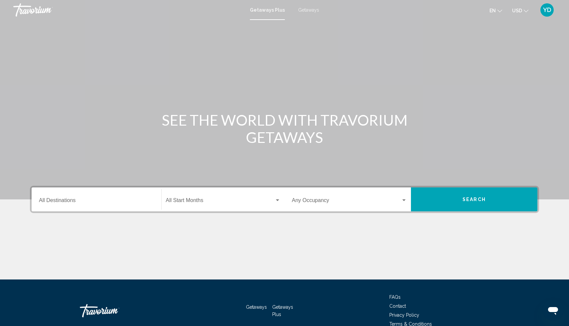
click at [80, 200] on input "Destination All Destinations" at bounding box center [96, 202] width 115 height 6
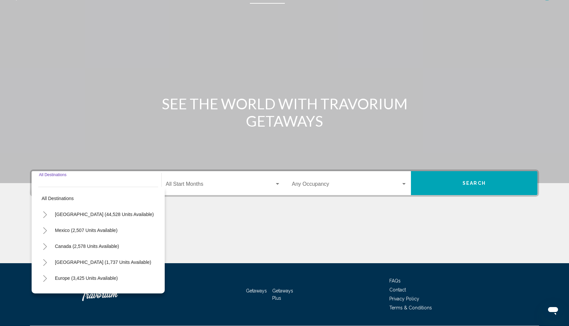
scroll to position [35, 0]
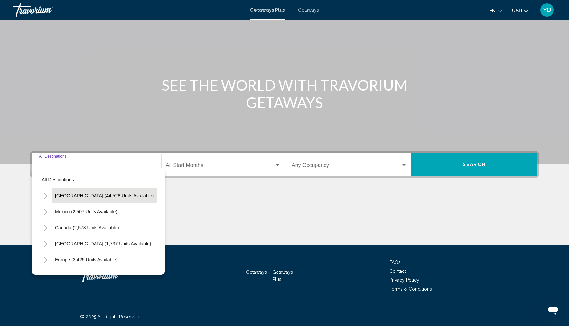
click at [79, 198] on span "[GEOGRAPHIC_DATA] (44,528 units available)" at bounding box center [104, 195] width 99 height 5
type input "**********"
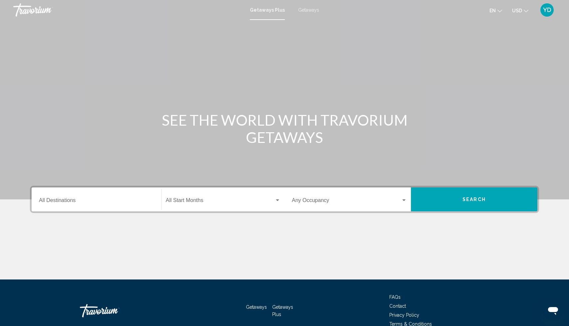
click at [84, 197] on div "Destination All Destinations" at bounding box center [96, 199] width 115 height 21
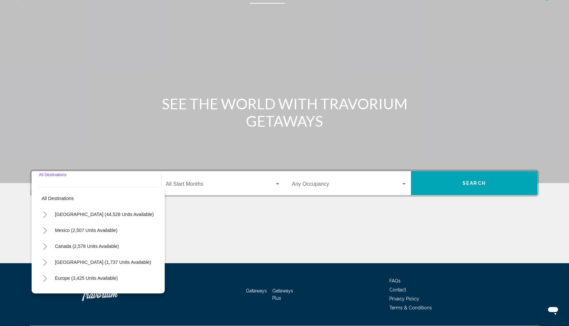
scroll to position [35, 0]
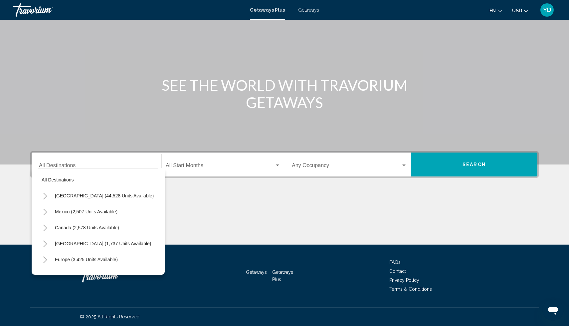
click at [315, 11] on span "Getaways" at bounding box center [308, 9] width 21 height 5
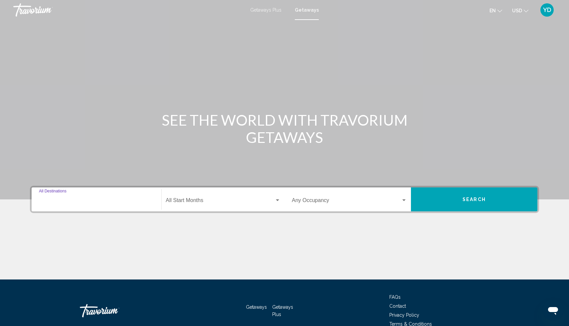
click at [84, 199] on input "Destination All Destinations" at bounding box center [96, 202] width 115 height 6
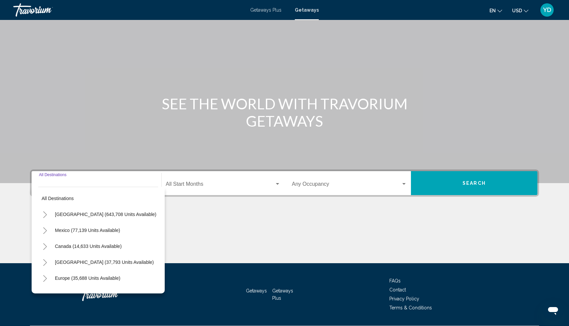
scroll to position [35, 0]
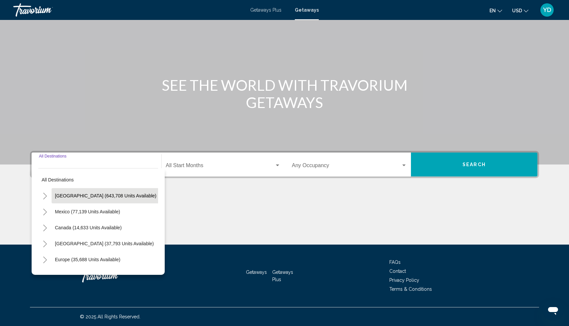
click at [58, 194] on span "[GEOGRAPHIC_DATA] (643,708 units available)" at bounding box center [105, 195] width 101 height 5
type input "**********"
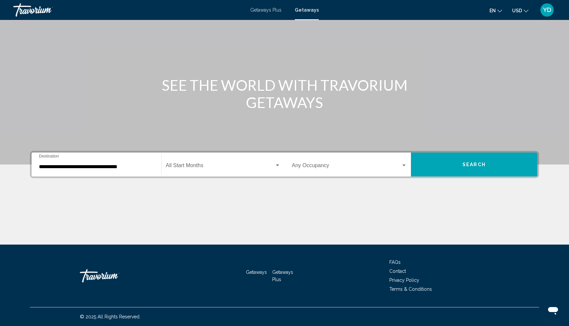
click at [230, 162] on div "Start Month All Start Months" at bounding box center [223, 164] width 115 height 21
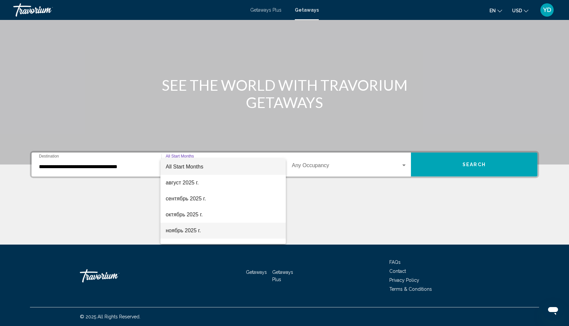
click at [191, 229] on span "ноябрь 2025 г." at bounding box center [223, 231] width 115 height 16
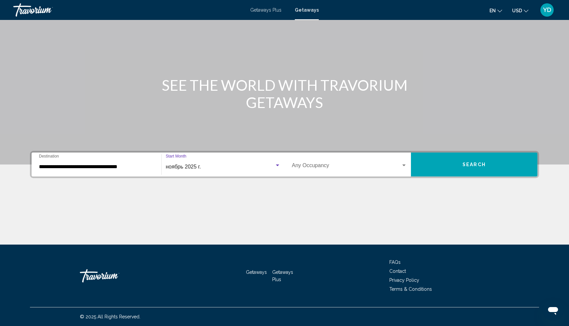
click at [360, 167] on span "Search widget" at bounding box center [346, 167] width 109 height 6
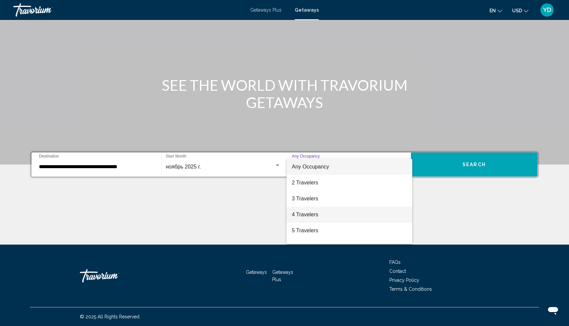
click at [316, 216] on span "4 Travelers" at bounding box center [349, 215] width 115 height 16
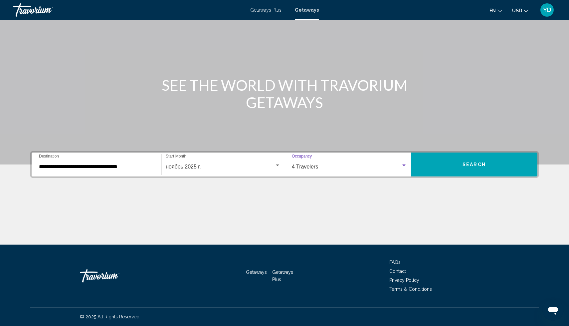
click at [468, 167] on span "Search" at bounding box center [473, 164] width 23 height 5
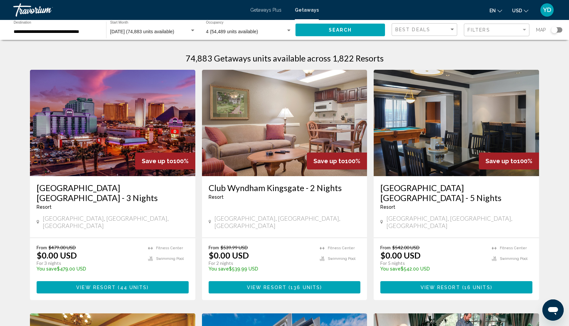
click at [559, 31] on div "Search widget" at bounding box center [556, 29] width 11 height 5
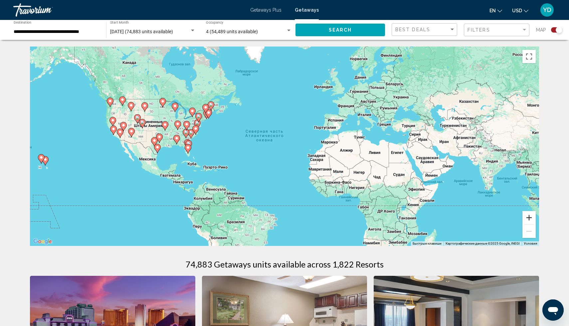
click at [525, 217] on button "Увеличить" at bounding box center [528, 217] width 13 height 13
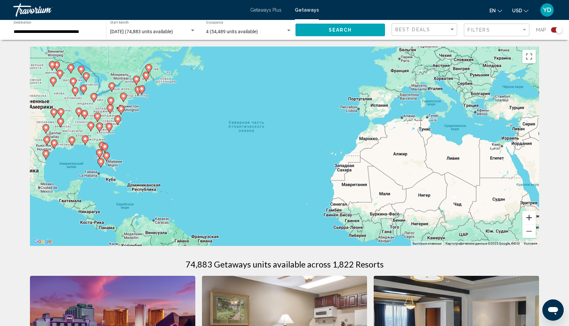
click at [525, 217] on button "Увеличить" at bounding box center [528, 217] width 13 height 13
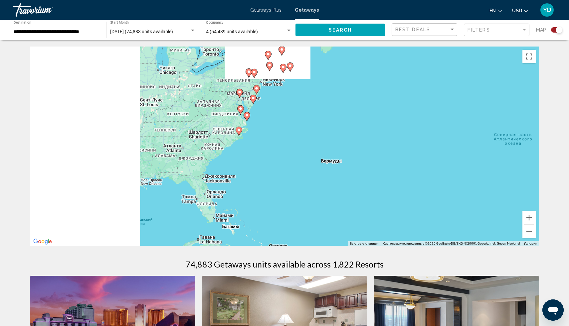
drag, startPoint x: 175, startPoint y: 119, endPoint x: 489, endPoint y: 153, distance: 315.5
click at [488, 154] on div "Чтобы активировать перетаскивание с помощью клавиатуры, нажмите Alt + Ввод. Пос…" at bounding box center [284, 147] width 509 height 200
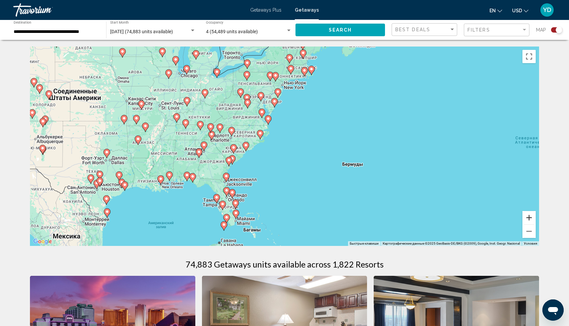
click at [532, 218] on button "Увеличить" at bounding box center [528, 217] width 13 height 13
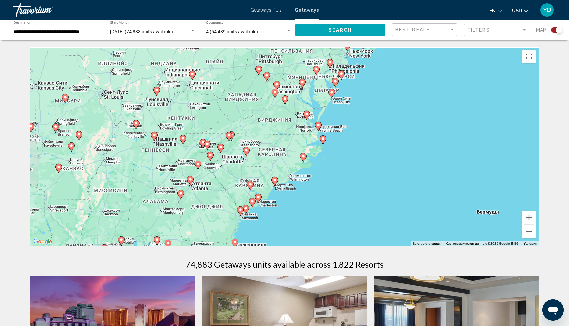
drag, startPoint x: 296, startPoint y: 118, endPoint x: 354, endPoint y: 144, distance: 63.0
click at [353, 145] on div "Чтобы активировать перетаскивание с помощью клавиатуры, нажмите Alt + Ввод. Пос…" at bounding box center [284, 147] width 509 height 200
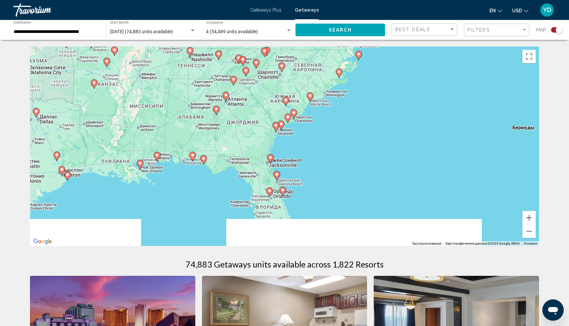
drag, startPoint x: 382, startPoint y: 171, endPoint x: 421, endPoint y: 78, distance: 101.0
click at [421, 78] on div "Чтобы активировать перетаскивание с помощью клавиатуры, нажмите Alt + Ввод. Пос…" at bounding box center [284, 147] width 509 height 200
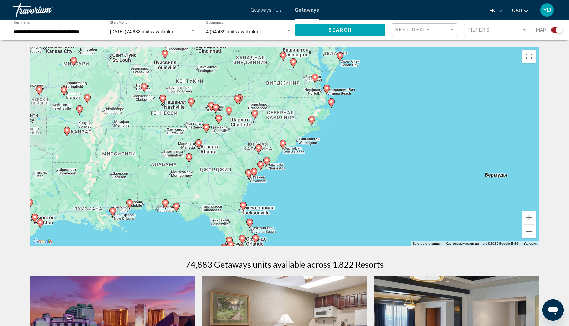
drag, startPoint x: 444, startPoint y: 155, endPoint x: 408, endPoint y: 215, distance: 69.4
click at [410, 215] on div "Чтобы активировать перетаскивание с помощью клавиатуры, нажмите Alt + Ввод. Пос…" at bounding box center [284, 147] width 509 height 200
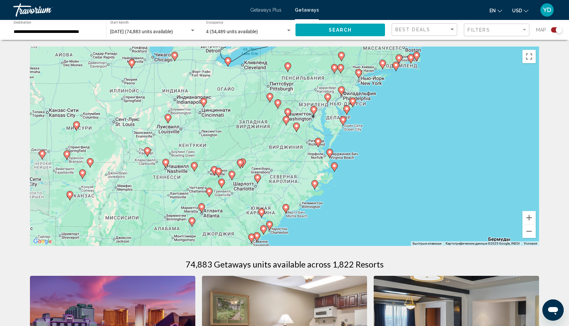
drag, startPoint x: 415, startPoint y: 158, endPoint x: 425, endPoint y: 215, distance: 58.1
click at [425, 215] on div "Чтобы активировать перетаскивание с помощью клавиатуры, нажмите Alt + Ввод. Пос…" at bounding box center [284, 147] width 509 height 200
click at [289, 68] on image "Main content" at bounding box center [288, 66] width 4 height 4
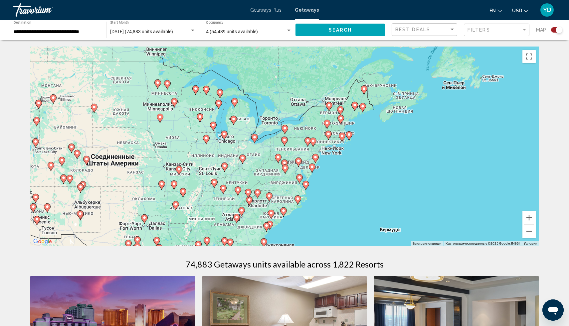
click at [286, 141] on image "Main content" at bounding box center [284, 140] width 4 height 4
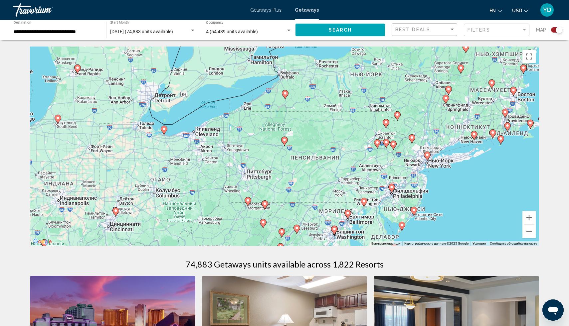
click at [286, 141] on image "Main content" at bounding box center [284, 140] width 4 height 4
type input "**********"
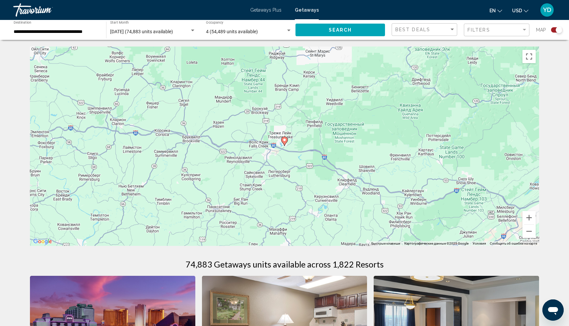
click at [285, 140] on image "Main content" at bounding box center [284, 140] width 4 height 4
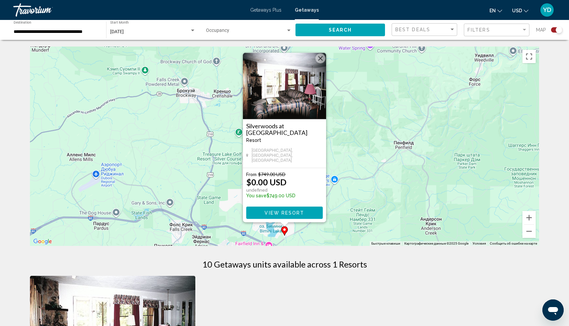
click at [325, 59] on img "Main content" at bounding box center [284, 86] width 83 height 67
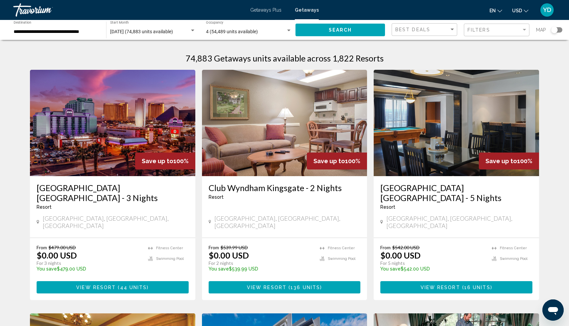
click at [557, 28] on div "Search widget" at bounding box center [556, 29] width 11 height 5
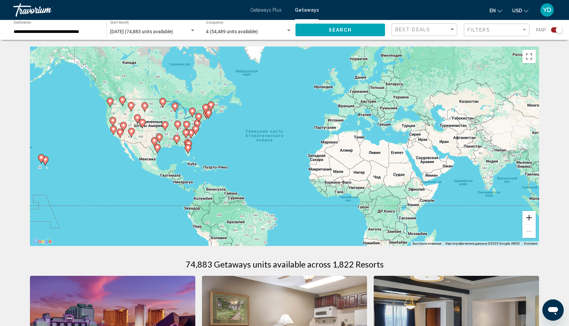
click at [529, 219] on button "Увеличить" at bounding box center [528, 217] width 13 height 13
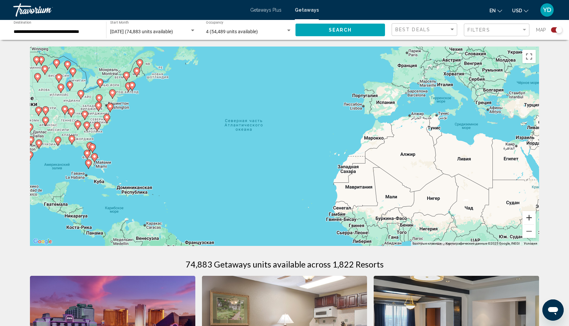
click at [529, 219] on button "Увеличить" at bounding box center [528, 217] width 13 height 13
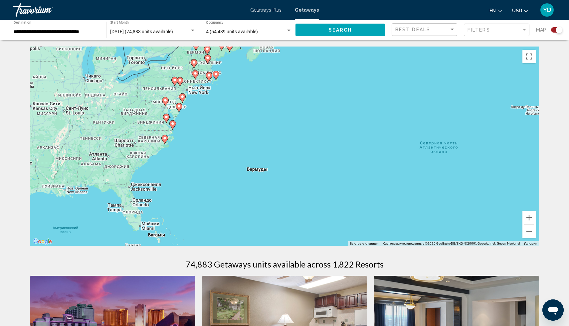
drag, startPoint x: 189, startPoint y: 120, endPoint x: 425, endPoint y: 163, distance: 240.1
click at [425, 163] on div "Чтобы активировать перетаскивание с помощью клавиатуры, нажмите Alt + Ввод. Пос…" at bounding box center [284, 147] width 509 height 200
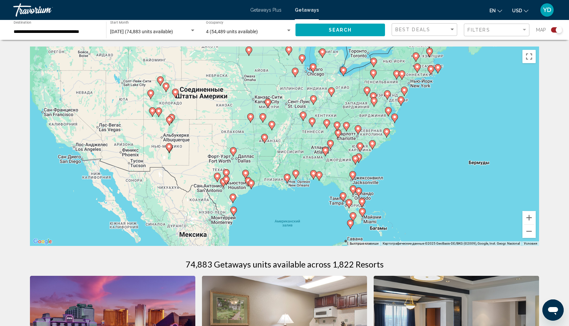
drag, startPoint x: 250, startPoint y: 145, endPoint x: 473, endPoint y: 138, distance: 222.7
click at [473, 138] on div "Чтобы активировать перетаскивание с помощью клавиатуры, нажмите Alt + Ввод. Пос…" at bounding box center [284, 147] width 509 height 200
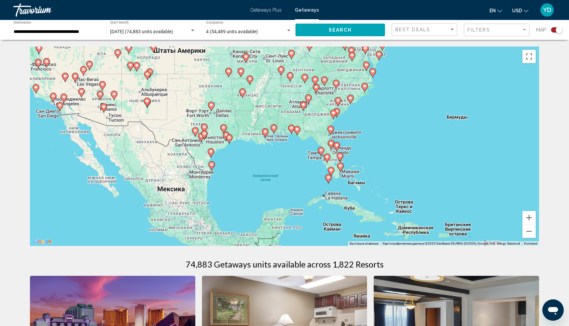
drag, startPoint x: 295, startPoint y: 193, endPoint x: 273, endPoint y: 147, distance: 50.9
click at [273, 147] on div "Чтобы активировать перетаскивание с помощью клавиатуры, нажмите Alt + Ввод. Пос…" at bounding box center [284, 147] width 509 height 200
click at [530, 217] on button "Увеличить" at bounding box center [528, 217] width 13 height 13
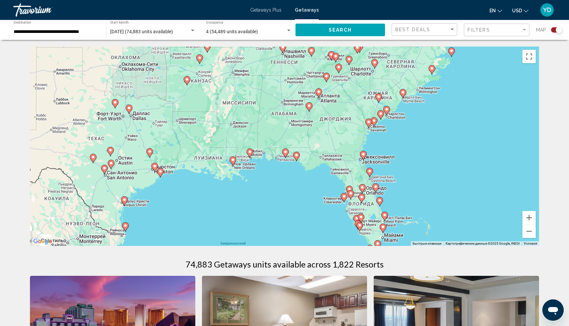
drag, startPoint x: 361, startPoint y: 90, endPoint x: 348, endPoint y: 126, distance: 38.6
click at [348, 127] on div "Чтобы активировать перетаскивание с помощью клавиатуры, нажмите Alt + Ввод. Пос…" at bounding box center [284, 147] width 509 height 200
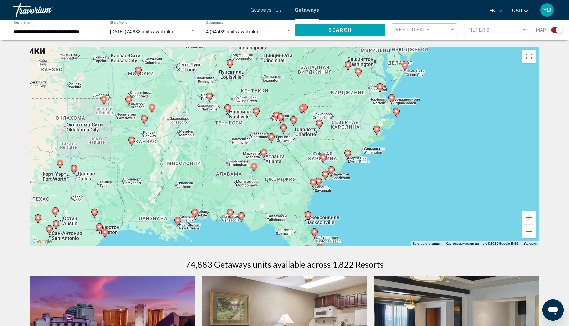
drag, startPoint x: 355, startPoint y: 87, endPoint x: 299, endPoint y: 151, distance: 85.1
click at [299, 151] on div "Чтобы активировать перетаскивание с помощью клавиатуры, нажмите Alt + Ввод. Пос…" at bounding box center [284, 147] width 509 height 200
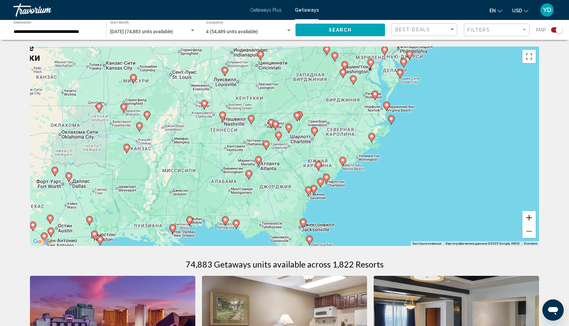
click at [528, 219] on button "Увеличить" at bounding box center [528, 217] width 13 height 13
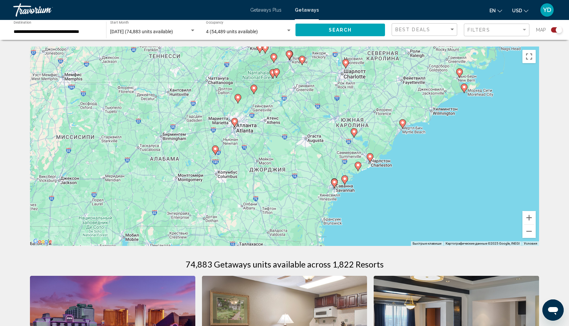
drag, startPoint x: 371, startPoint y: 179, endPoint x: 375, endPoint y: 118, distance: 60.7
click at [375, 118] on div "Чтобы активировать перетаскивание с помощью клавиатуры, нажмите Alt + Ввод. Пос…" at bounding box center [284, 147] width 509 height 200
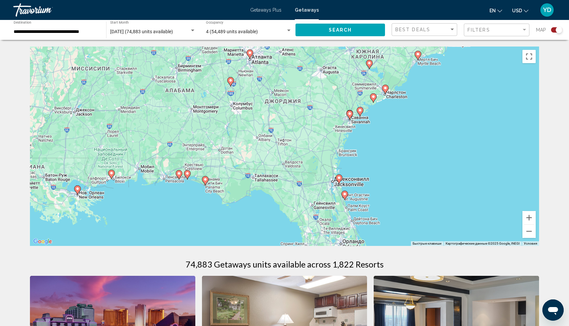
drag, startPoint x: 281, startPoint y: 170, endPoint x: 293, endPoint y: 102, distance: 68.4
click at [293, 103] on div "Чтобы активировать перетаскивание с помощью клавиатуры, нажмите Alt + Ввод. Пос…" at bounding box center [284, 147] width 509 height 200
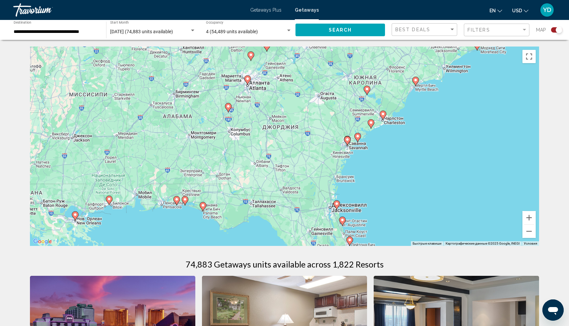
drag, startPoint x: 252, startPoint y: 174, endPoint x: 250, endPoint y: 201, distance: 27.3
click at [250, 201] on div "Чтобы активировать перетаскивание с помощью клавиатуры, нажмите Alt + Ввод. Пос…" at bounding box center [284, 147] width 509 height 200
click at [530, 218] on button "Увеличить" at bounding box center [528, 217] width 13 height 13
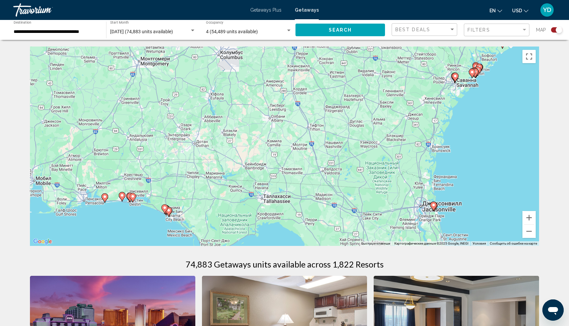
drag, startPoint x: 343, startPoint y: 183, endPoint x: 399, endPoint y: 112, distance: 90.3
click at [399, 112] on div "Чтобы активировать перетаскивание с помощью клавиатуры, нажмите Alt + Ввод. Пос…" at bounding box center [284, 147] width 509 height 200
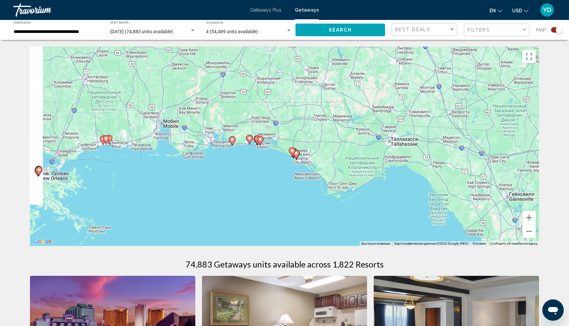
drag, startPoint x: 309, startPoint y: 175, endPoint x: 421, endPoint y: 129, distance: 121.2
click at [421, 129] on div "Чтобы активировать перетаскивание с помощью клавиатуры, нажмите Alt + Ввод. Пос…" at bounding box center [284, 147] width 509 height 200
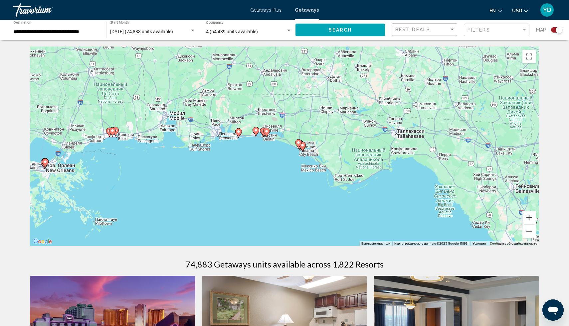
click at [530, 216] on button "Увеличить" at bounding box center [528, 217] width 13 height 13
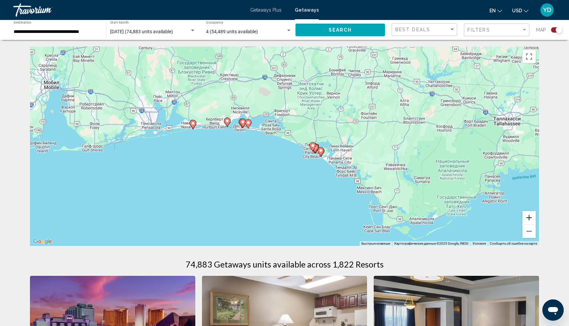
click at [530, 216] on button "Увеличить" at bounding box center [528, 217] width 13 height 13
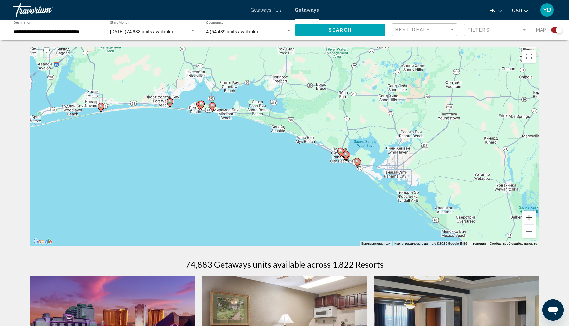
click at [530, 216] on button "Увеличить" at bounding box center [528, 217] width 13 height 13
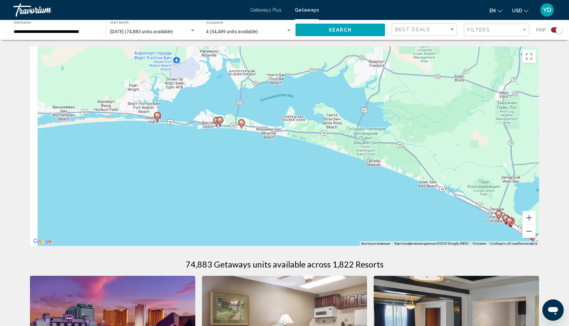
drag, startPoint x: 258, startPoint y: 92, endPoint x: 375, endPoint y: 153, distance: 131.5
click at [374, 153] on div "Чтобы активировать перетаскивание с помощью клавиатуры, нажмите Alt + Ввод. Пос…" at bounding box center [284, 147] width 509 height 200
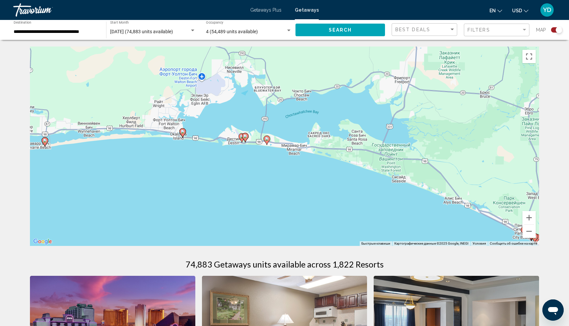
click at [183, 132] on image "Main content" at bounding box center [183, 132] width 4 height 4
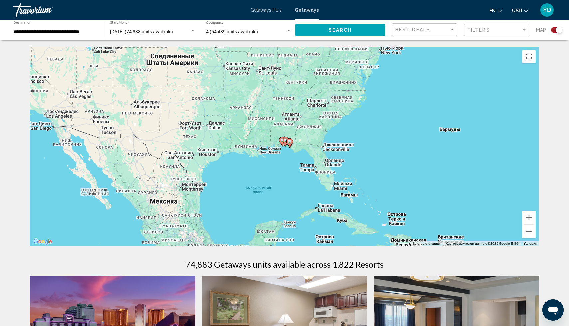
click at [283, 141] on icon "Main content" at bounding box center [286, 141] width 6 height 9
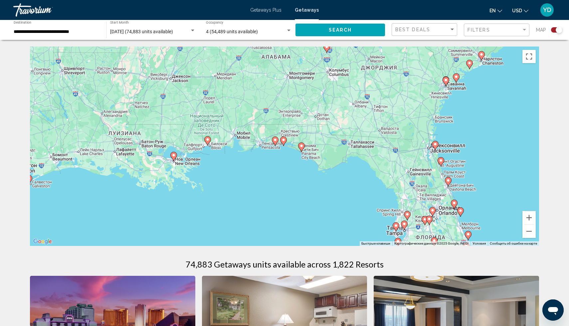
click at [275, 138] on icon "Main content" at bounding box center [275, 141] width 6 height 9
type input "**********"
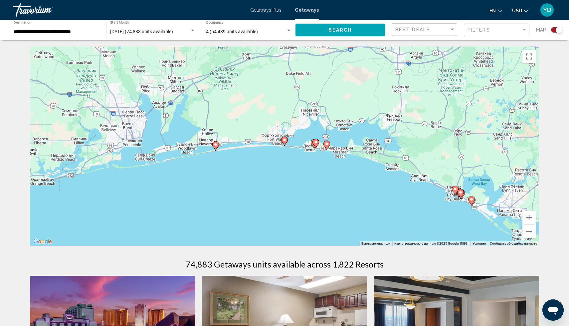
click at [285, 141] on image "Main content" at bounding box center [284, 140] width 4 height 4
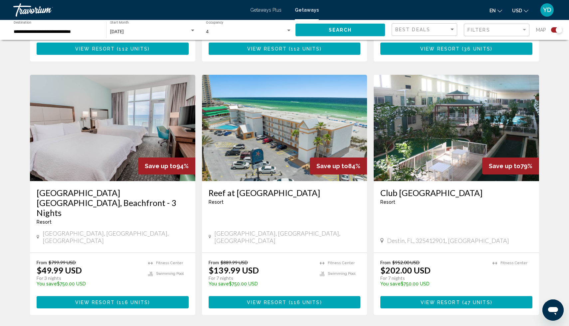
scroll to position [929, 0]
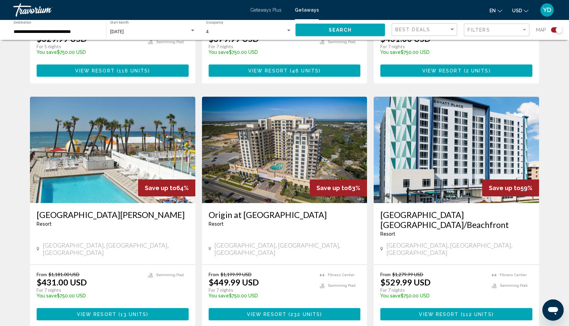
scroll to position [935, 0]
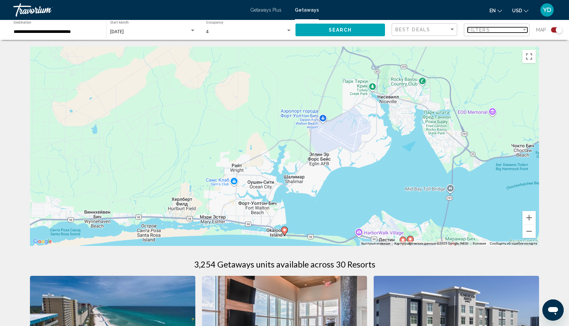
click at [495, 28] on div "Filters" at bounding box center [494, 29] width 54 height 5
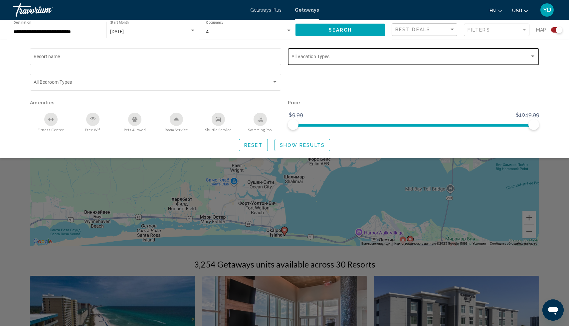
click at [312, 53] on div "Vacation Types All Vacation Types" at bounding box center [413, 56] width 244 height 18
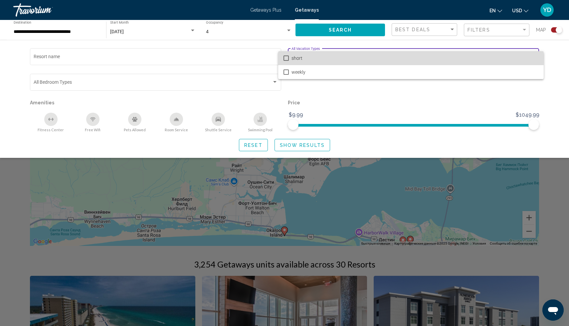
click at [285, 58] on mat-pseudo-checkbox at bounding box center [285, 58] width 5 height 5
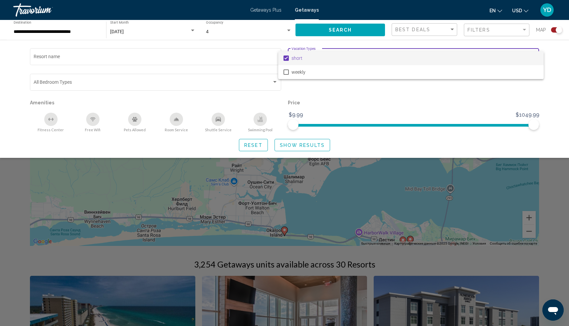
click at [201, 154] on div at bounding box center [284, 163] width 569 height 326
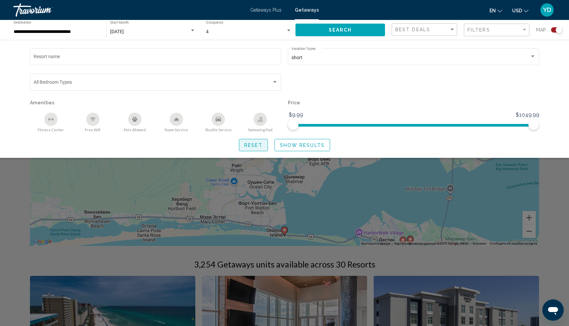
click at [248, 145] on span "Reset" at bounding box center [253, 145] width 18 height 5
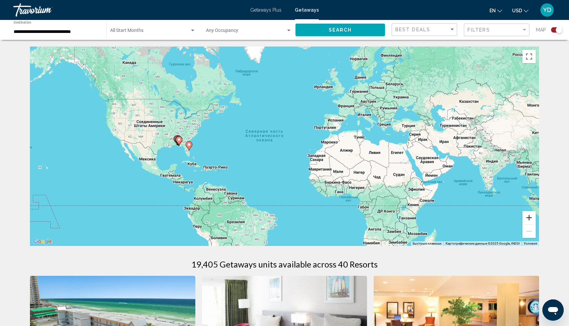
click at [532, 216] on button "Увеличить" at bounding box center [528, 217] width 13 height 13
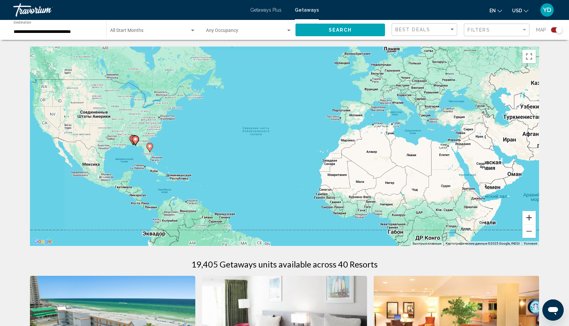
click at [532, 216] on button "Увеличить" at bounding box center [528, 217] width 13 height 13
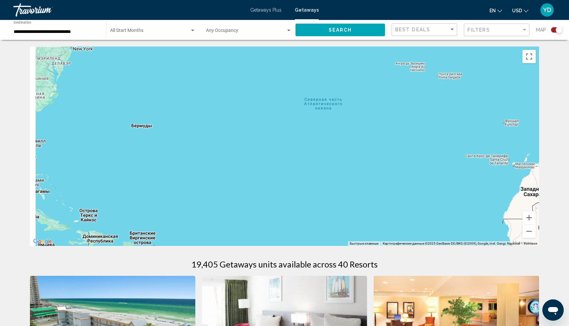
drag, startPoint x: 172, startPoint y: 131, endPoint x: 372, endPoint y: 110, distance: 201.0
click at [370, 111] on div "Main content" at bounding box center [284, 147] width 509 height 200
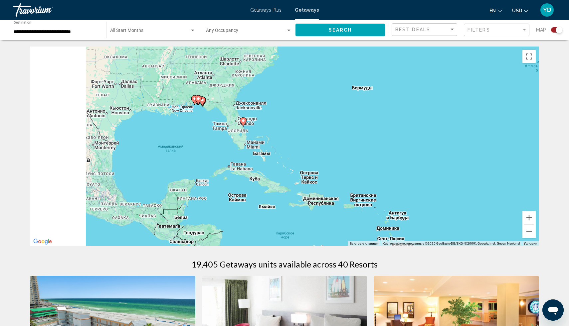
drag, startPoint x: 192, startPoint y: 98, endPoint x: 393, endPoint y: 135, distance: 204.5
click at [393, 135] on div "Чтобы активировать перетаскивание с помощью клавиатуры, нажмите Alt + Ввод. Пос…" at bounding box center [284, 147] width 509 height 200
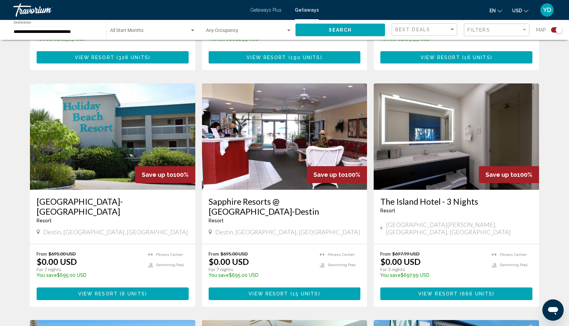
scroll to position [442, 0]
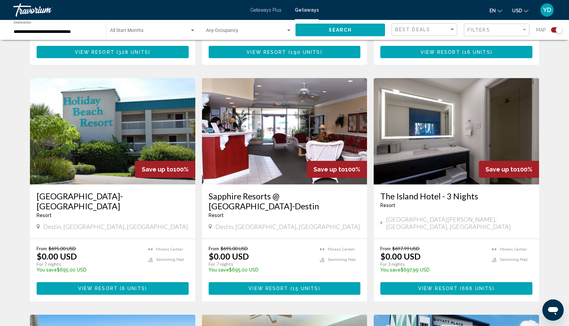
click at [447, 191] on h3 "The Island Hotel - 3 Nights" at bounding box center [456, 196] width 152 height 10
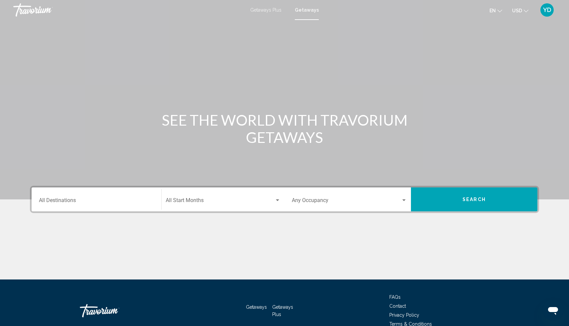
click at [72, 201] on input "Destination All Destinations" at bounding box center [96, 202] width 115 height 6
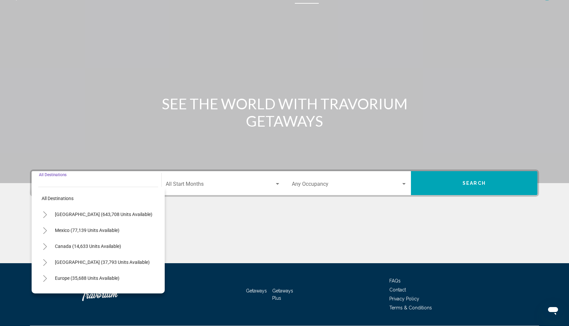
scroll to position [35, 0]
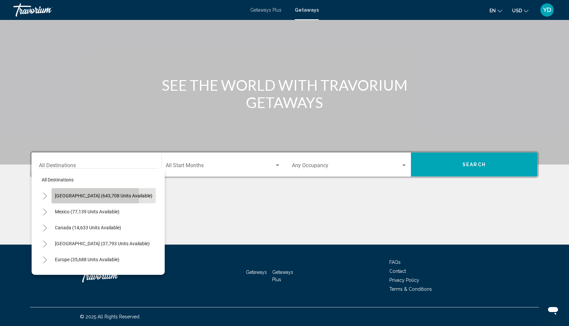
click at [72, 197] on span "[GEOGRAPHIC_DATA] (643,708 units available)" at bounding box center [103, 195] width 97 height 5
type input "**********"
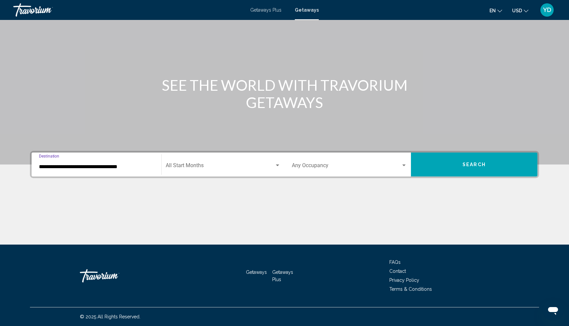
click at [244, 164] on span "Search widget" at bounding box center [220, 167] width 109 height 6
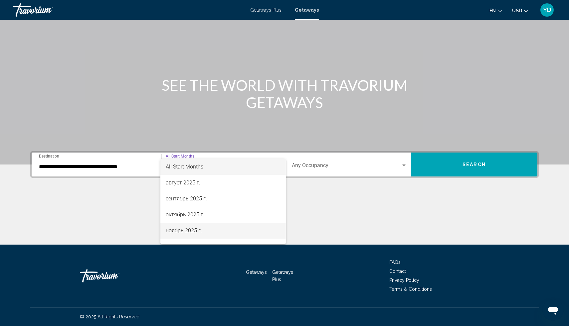
click at [187, 231] on span "ноябрь 2025 г." at bounding box center [223, 231] width 115 height 16
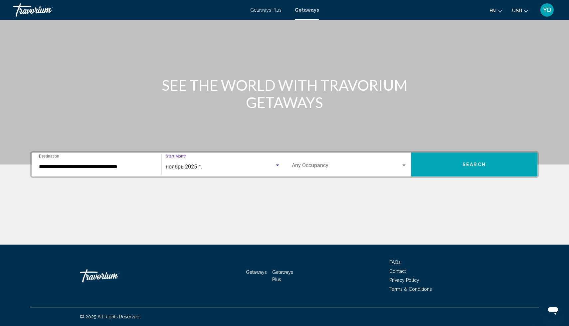
click at [377, 171] on div "Occupancy Any Occupancy" at bounding box center [349, 164] width 115 height 21
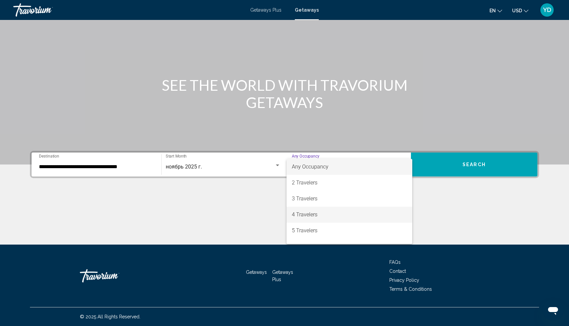
click at [328, 217] on span "4 Travelers" at bounding box center [349, 215] width 115 height 16
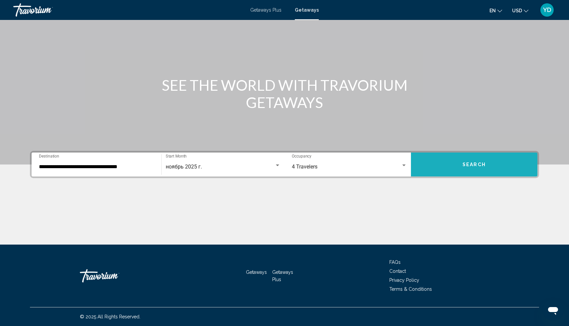
click at [490, 171] on button "Search" at bounding box center [474, 165] width 126 height 24
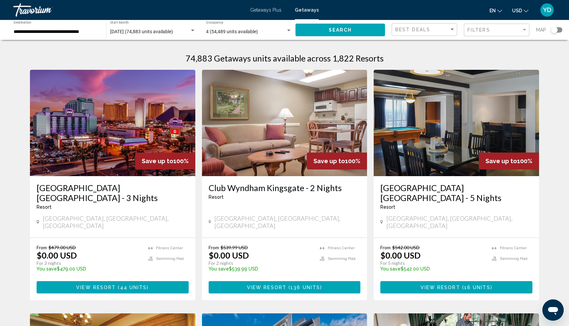
click at [557, 29] on div "Search widget" at bounding box center [554, 30] width 7 height 7
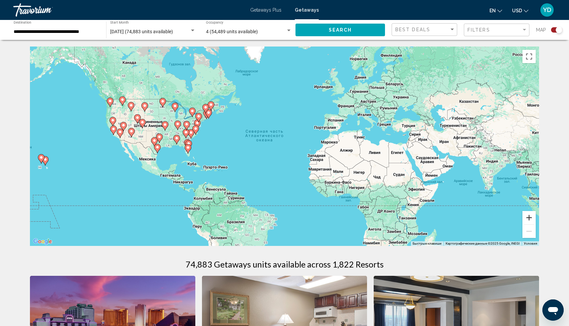
click at [529, 218] on button "Увеличить" at bounding box center [528, 217] width 13 height 13
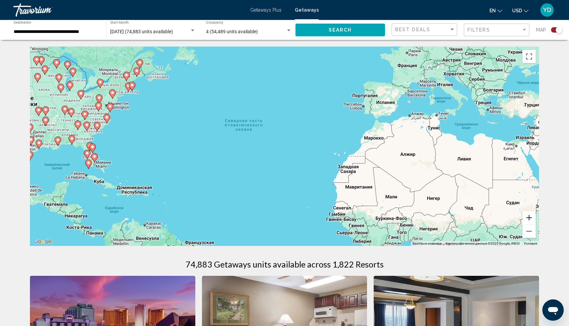
click at [529, 218] on button "Увеличить" at bounding box center [528, 217] width 13 height 13
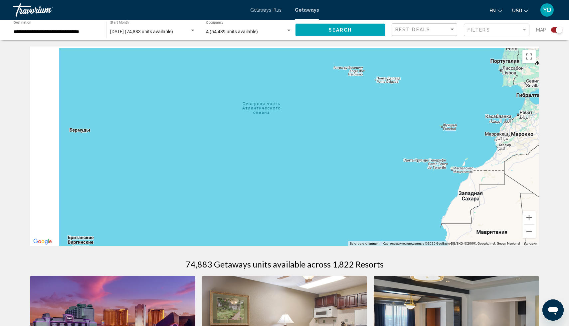
drag, startPoint x: 138, startPoint y: 148, endPoint x: 364, endPoint y: 211, distance: 233.9
click at [364, 211] on div "Чтобы активировать перетаскивание с помощью клавиатуры, нажмите Alt + Ввод. Пос…" at bounding box center [284, 147] width 509 height 200
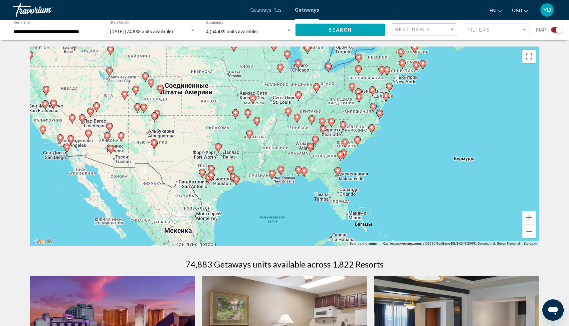
drag, startPoint x: 367, startPoint y: 196, endPoint x: 438, endPoint y: 98, distance: 120.7
click at [438, 99] on div "Чтобы активировать перетаскивание с помощью клавиатуры, нажмите Alt + Ввод. Пос…" at bounding box center [284, 147] width 509 height 200
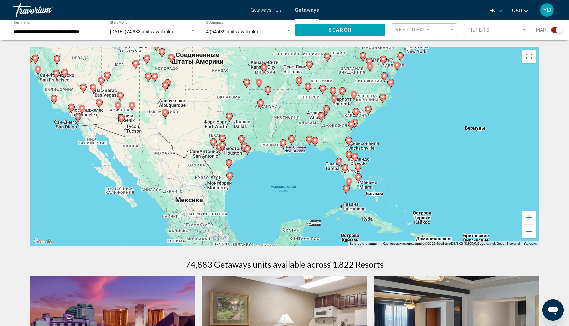
drag, startPoint x: 395, startPoint y: 155, endPoint x: 421, endPoint y: 100, distance: 61.0
click at [422, 100] on div "Чтобы активировать перетаскивание с помощью клавиатуры, нажмите Alt + Ввод. Пос…" at bounding box center [284, 147] width 509 height 200
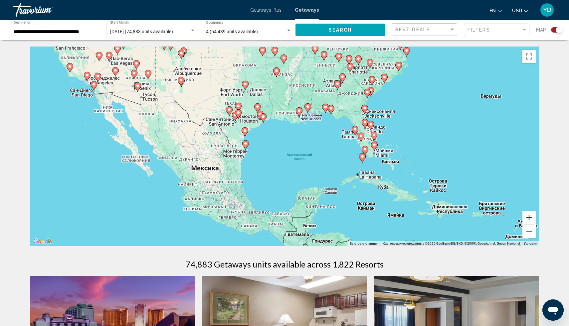
click at [531, 220] on button "Увеличить" at bounding box center [528, 217] width 13 height 13
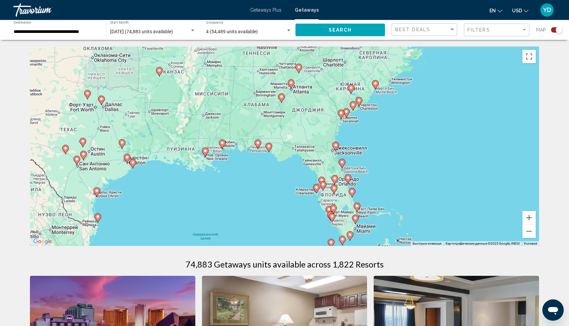
drag, startPoint x: 490, startPoint y: 111, endPoint x: 379, endPoint y: 179, distance: 129.9
click at [380, 179] on div "Чтобы активировать перетаскивание с помощью клавиатуры, нажмите Alt + Ввод. Пос…" at bounding box center [284, 147] width 509 height 200
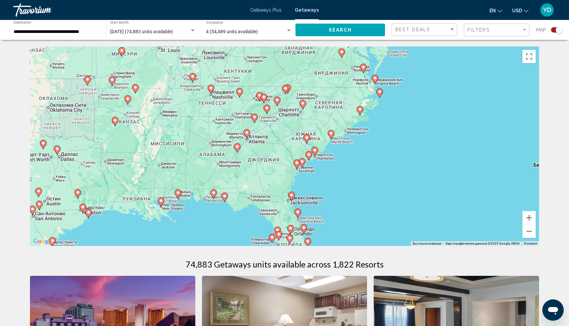
drag, startPoint x: 401, startPoint y: 128, endPoint x: 358, endPoint y: 179, distance: 66.8
click at [358, 180] on div "Чтобы активировать перетаскивание с помощью клавиатуры, нажмите Alt + Ввод. Пос…" at bounding box center [284, 147] width 509 height 200
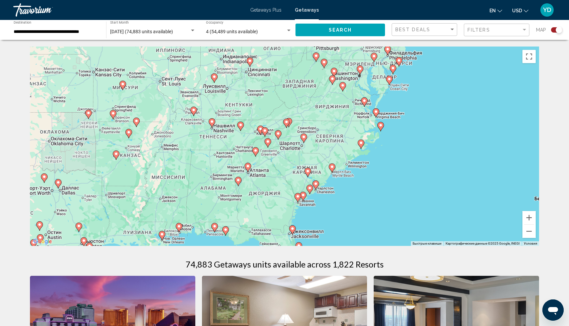
drag, startPoint x: 384, startPoint y: 128, endPoint x: 387, endPoint y: 169, distance: 41.0
click at [387, 169] on div "Чтобы активировать перетаскивание с помощью клавиатуры, нажмите Alt + Ввод. Пос…" at bounding box center [284, 147] width 509 height 200
click at [531, 221] on button "Увеличить" at bounding box center [528, 217] width 13 height 13
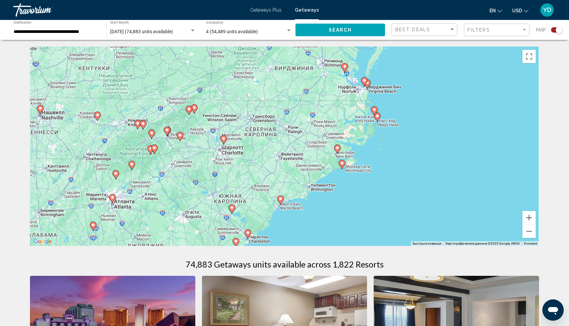
drag, startPoint x: 346, startPoint y: 165, endPoint x: 235, endPoint y: 170, distance: 111.9
click at [235, 170] on div "Чтобы активировать перетаскивание с помощью клавиатуры, нажмите Alt + Ввод. Пос…" at bounding box center [284, 147] width 509 height 200
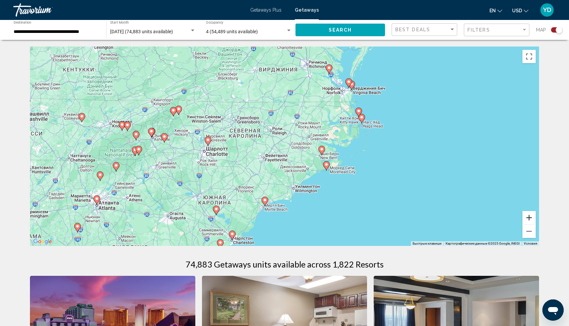
click at [531, 224] on button "Увеличить" at bounding box center [528, 217] width 13 height 13
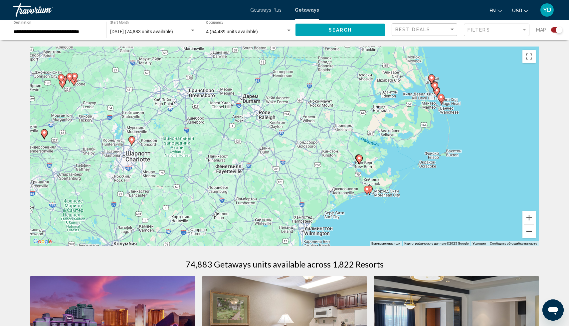
click at [529, 234] on button "Уменьшить" at bounding box center [528, 231] width 13 height 13
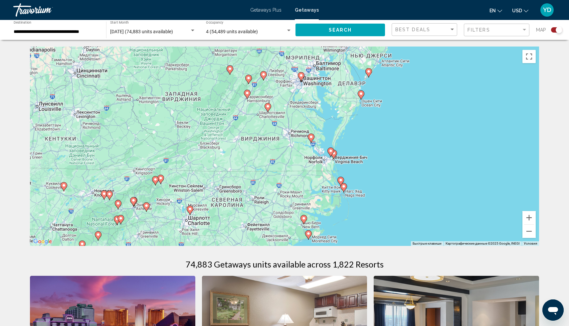
drag, startPoint x: 234, startPoint y: 136, endPoint x: 216, endPoint y: 205, distance: 71.5
click at [216, 205] on div "Чтобы активировать перетаскивание с помощью клавиатуры, нажмите Alt + Ввод. Пос…" at bounding box center [284, 147] width 509 height 200
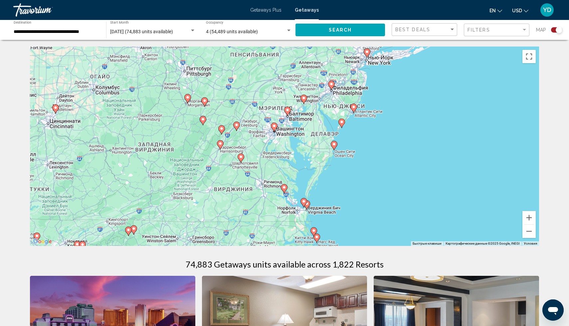
drag, startPoint x: 231, startPoint y: 143, endPoint x: 202, endPoint y: 193, distance: 57.5
click at [202, 193] on div "Чтобы активировать перетаскивание с помощью клавиатуры, нажмите Alt + Ввод. Пос…" at bounding box center [284, 147] width 509 height 200
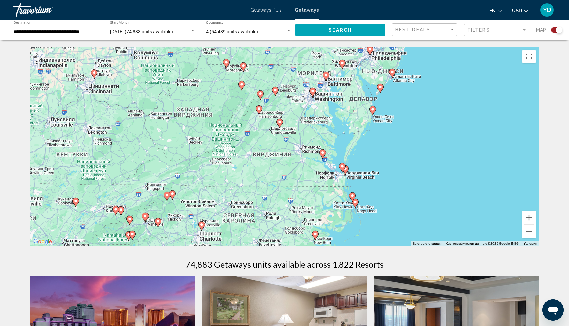
drag, startPoint x: 234, startPoint y: 198, endPoint x: 275, endPoint y: 165, distance: 52.3
click at [275, 165] on div "Чтобы активировать перетаскивание с помощью клавиатуры, нажмите Alt + Ввод. Пос…" at bounding box center [284, 147] width 509 height 200
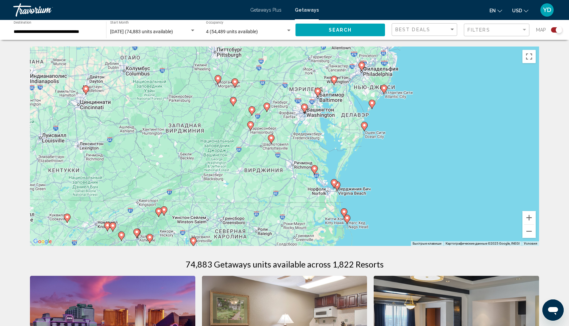
drag, startPoint x: 263, startPoint y: 151, endPoint x: 255, endPoint y: 167, distance: 18.2
click at [255, 167] on div "Чтобы активировать перетаскивание с помощью клавиатуры, нажмите Alt + Ввод. Пос…" at bounding box center [284, 147] width 509 height 200
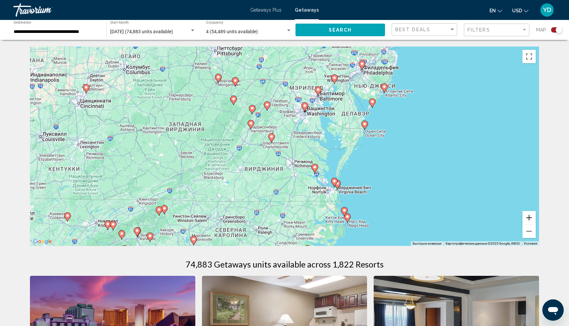
click at [526, 223] on button "Увеличить" at bounding box center [528, 217] width 13 height 13
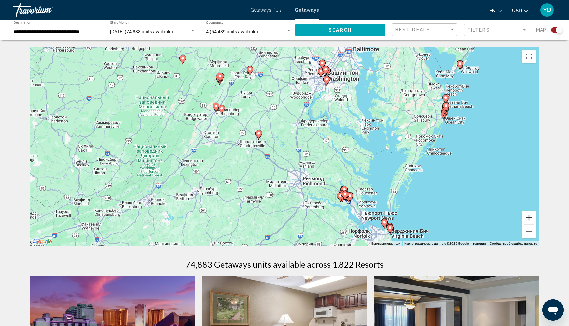
click at [526, 223] on button "Увеличить" at bounding box center [528, 217] width 13 height 13
